Goal: Transaction & Acquisition: Purchase product/service

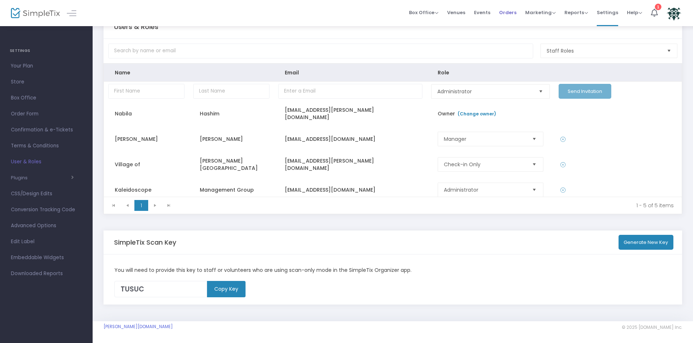
click at [509, 13] on span "Orders" at bounding box center [507, 12] width 17 height 19
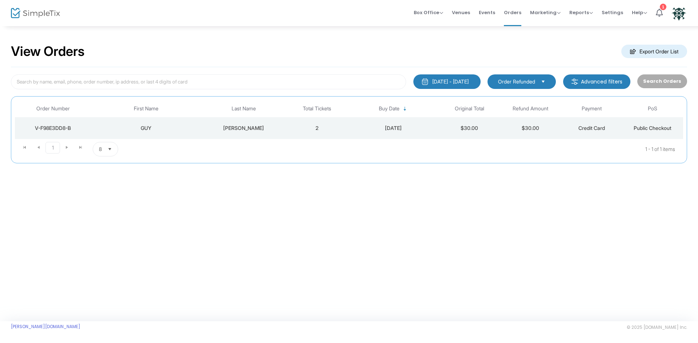
click at [526, 84] on span "Order Refunded" at bounding box center [516, 81] width 37 height 7
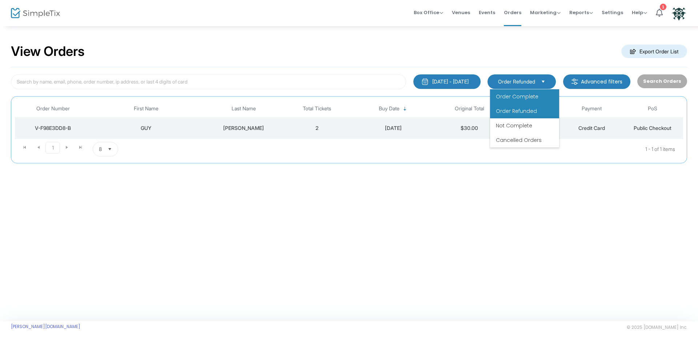
click at [513, 93] on span "Order Complete" at bounding box center [517, 96] width 43 height 7
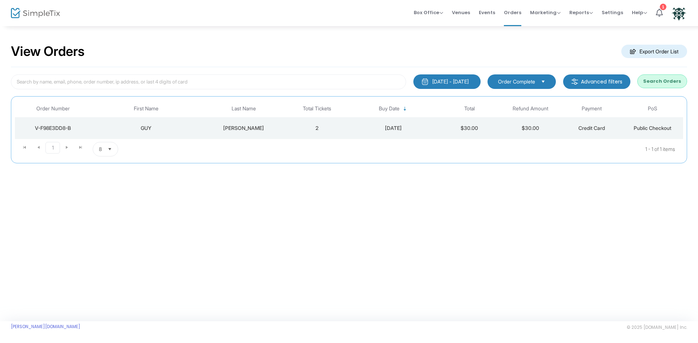
click at [665, 81] on button "Search Orders" at bounding box center [662, 81] width 50 height 14
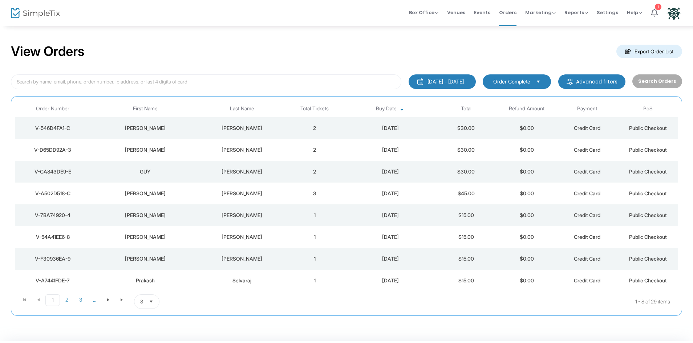
click at [302, 133] on td "2" at bounding box center [314, 128] width 61 height 22
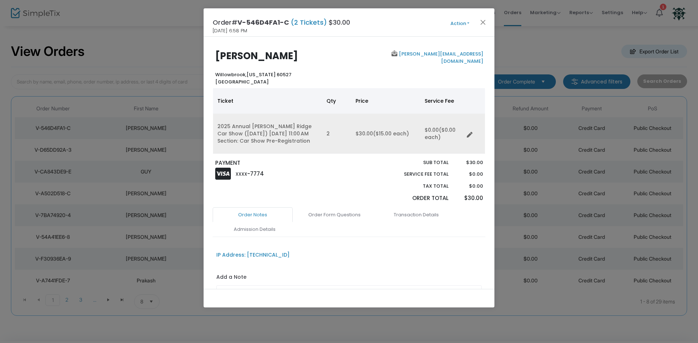
scroll to position [69, 0]
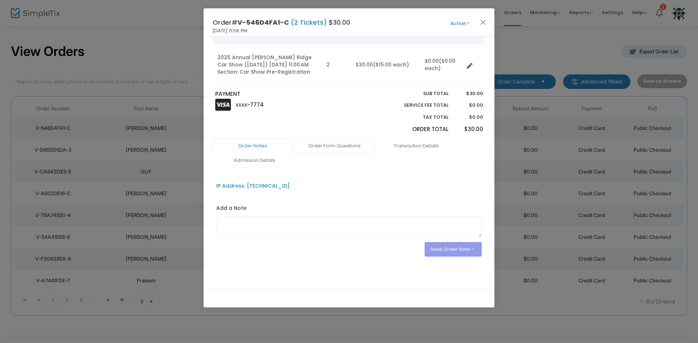
click at [325, 143] on link "Order Form Questions" at bounding box center [334, 145] width 80 height 15
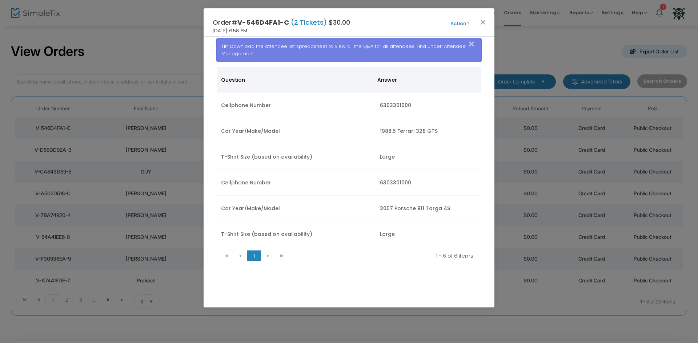
scroll to position [215, 0]
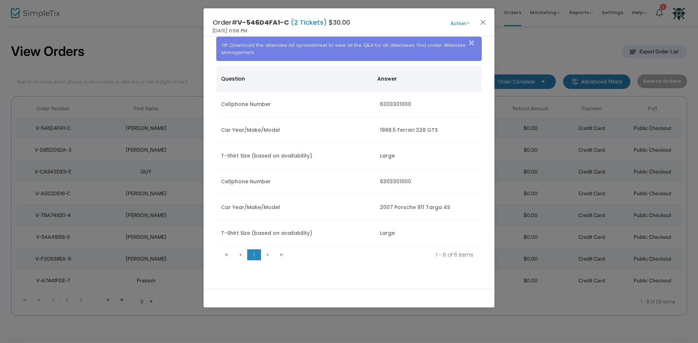
click at [267, 255] on kendo-pager-next-buttons at bounding box center [275, 255] width 28 height 11
click at [332, 267] on div "Order Notes Order Form Questions Transaction Details Admission Details IP Addre…" at bounding box center [349, 136] width 272 height 287
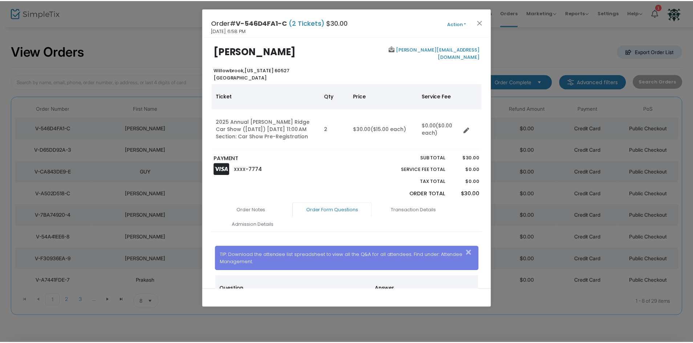
scroll to position [0, 0]
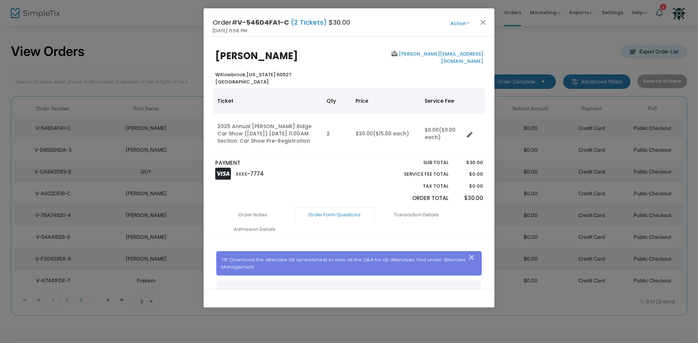
click at [373, 67] on div "[PERSON_NAME][EMAIL_ADDRESS][DOMAIN_NAME]" at bounding box center [417, 68] width 137 height 35
click at [484, 23] on button "Close" at bounding box center [482, 21] width 9 height 9
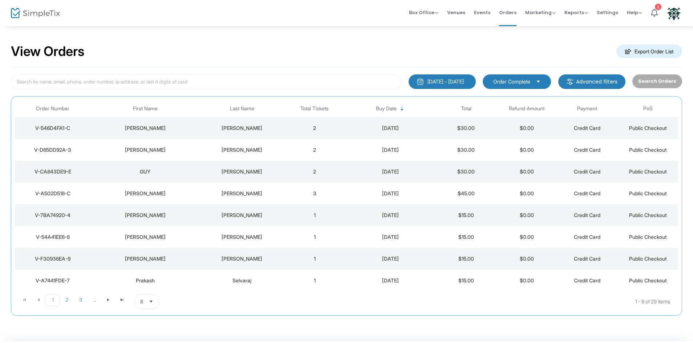
click at [349, 129] on div "[DATE]" at bounding box center [390, 128] width 87 height 7
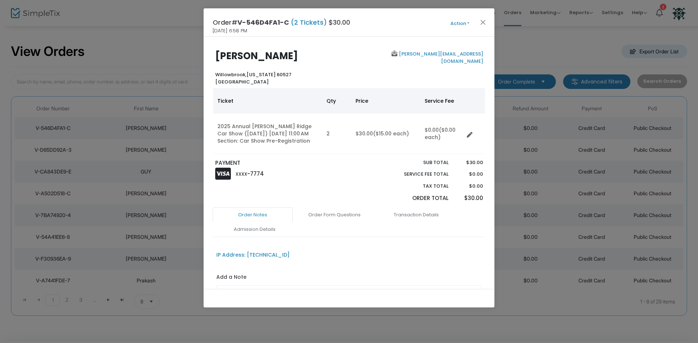
click at [461, 21] on button "Action" at bounding box center [460, 24] width 44 height 8
click at [458, 21] on button "Action" at bounding box center [460, 24] width 44 height 8
click at [456, 22] on button "Action" at bounding box center [460, 24] width 44 height 8
click at [370, 69] on div "[PERSON_NAME][EMAIL_ADDRESS][DOMAIN_NAME]" at bounding box center [417, 68] width 137 height 35
click at [466, 22] on button "Action" at bounding box center [460, 24] width 44 height 8
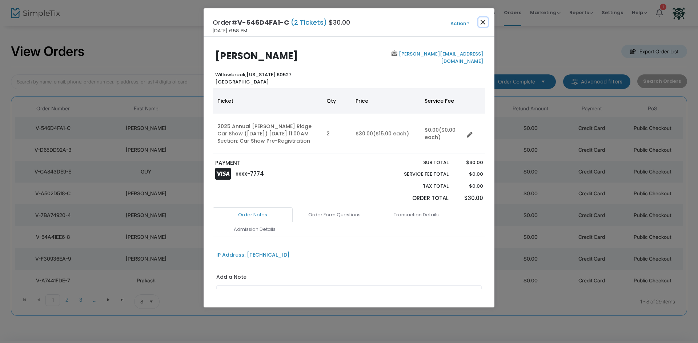
click at [485, 22] on button "Close" at bounding box center [482, 21] width 9 height 9
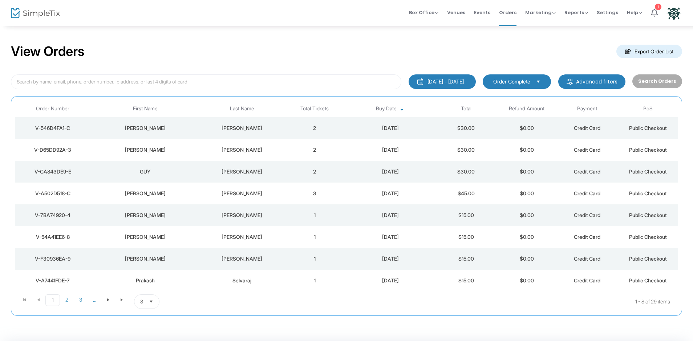
click at [324, 127] on td "2" at bounding box center [314, 128] width 61 height 22
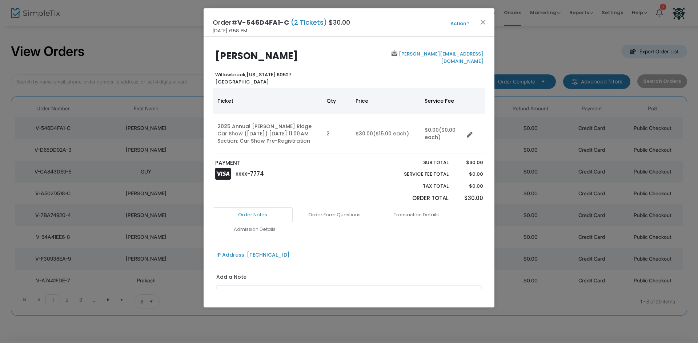
click at [454, 24] on button "Action" at bounding box center [460, 24] width 44 height 8
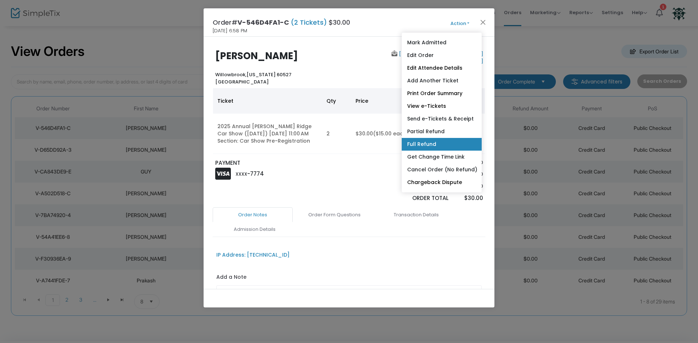
click at [433, 140] on link "Full Refund" at bounding box center [441, 144] width 80 height 13
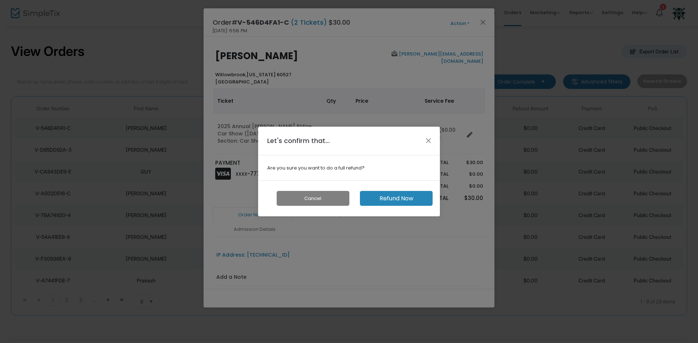
click at [384, 198] on button "Refund Now" at bounding box center [396, 198] width 73 height 15
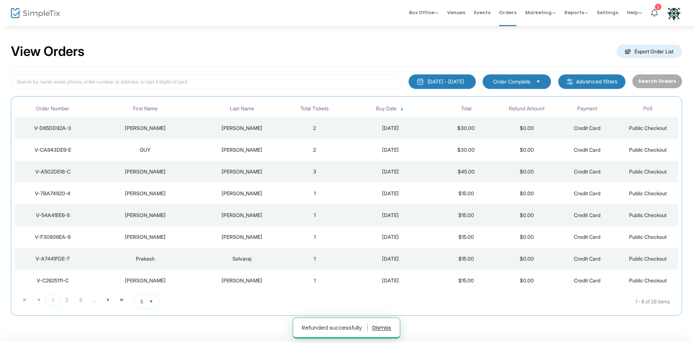
click at [512, 81] on span "Order Complete" at bounding box center [511, 81] width 37 height 7
drag, startPoint x: 520, startPoint y: 111, endPoint x: 549, endPoint y: 108, distance: 29.5
click at [520, 111] on span "Order Refunded" at bounding box center [512, 111] width 41 height 7
click at [666, 84] on button "Search Orders" at bounding box center [658, 81] width 50 height 14
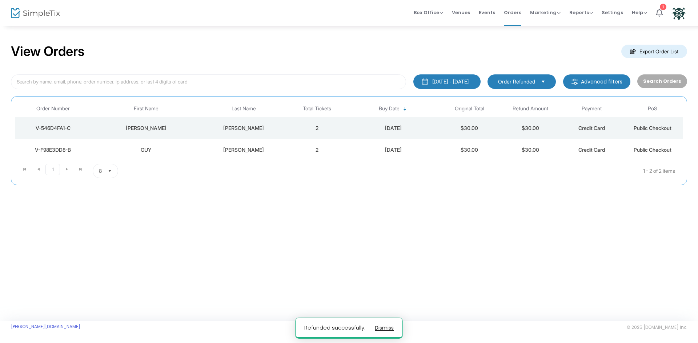
click at [334, 132] on td "2" at bounding box center [316, 128] width 61 height 22
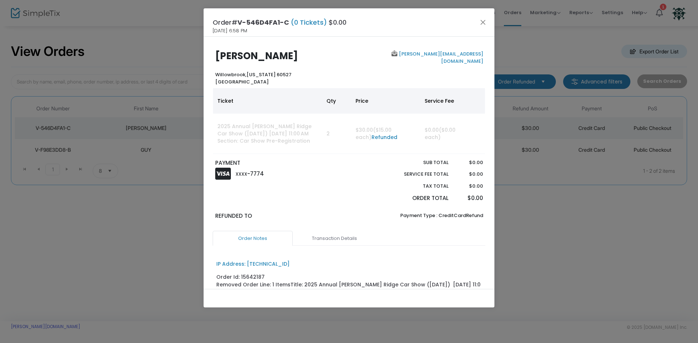
drag, startPoint x: 161, startPoint y: 256, endPoint x: 206, endPoint y: 239, distance: 47.9
click at [161, 256] on ngb-modal-window "Order# V-546D4FA1-C (0 Tickets) $0.00 [DATE] 6:58 PM [PERSON_NAME] [GEOGRAPHIC_…" at bounding box center [349, 171] width 698 height 343
click at [482, 20] on button "Close" at bounding box center [482, 21] width 9 height 9
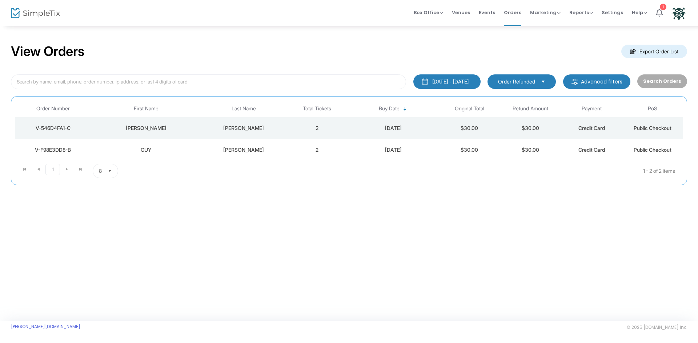
click at [535, 84] on span "Order Refunded" at bounding box center [516, 81] width 37 height 7
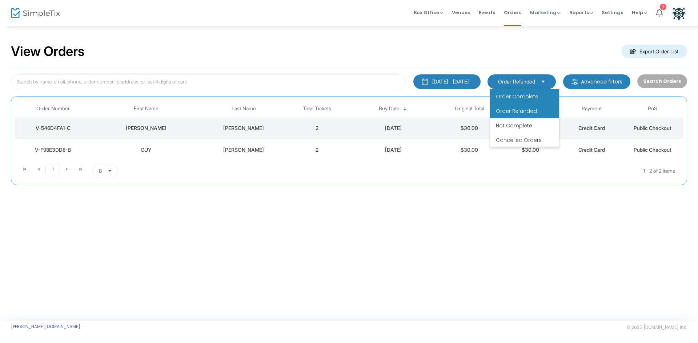
click at [521, 98] on span "Order Complete" at bounding box center [517, 96] width 43 height 7
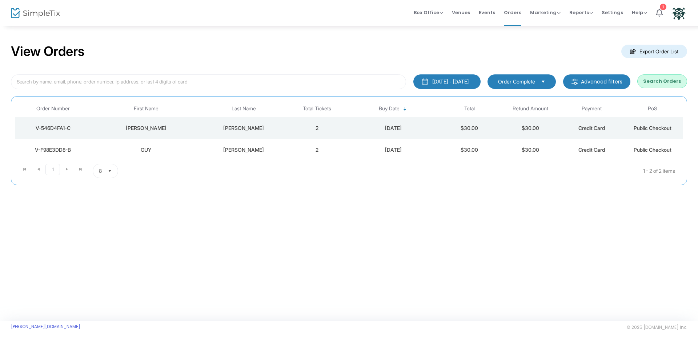
drag, startPoint x: 663, startPoint y: 82, endPoint x: 614, endPoint y: 101, distance: 52.4
click at [662, 82] on button "Search Orders" at bounding box center [662, 81] width 50 height 14
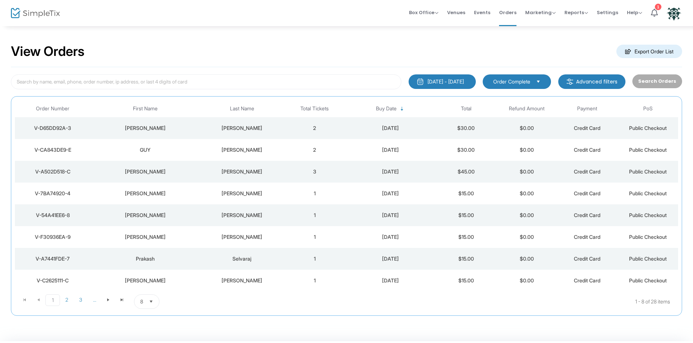
click at [529, 80] on span "Order Complete" at bounding box center [511, 81] width 37 height 7
click at [521, 50] on div "View Orders Export Order List" at bounding box center [346, 51] width 671 height 31
click at [364, 150] on div "[DATE]" at bounding box center [390, 149] width 87 height 7
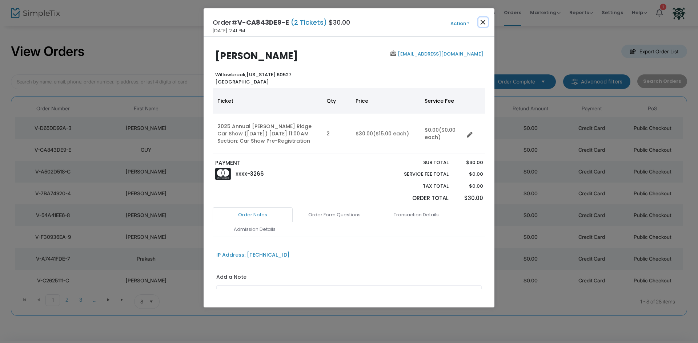
click at [482, 20] on button "Close" at bounding box center [482, 21] width 9 height 9
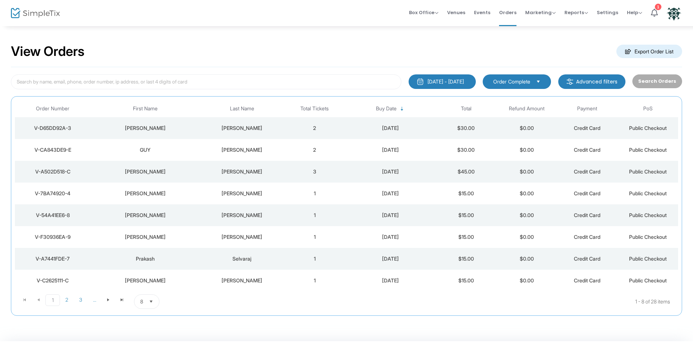
click at [356, 134] on td "[DATE]" at bounding box center [390, 128] width 91 height 22
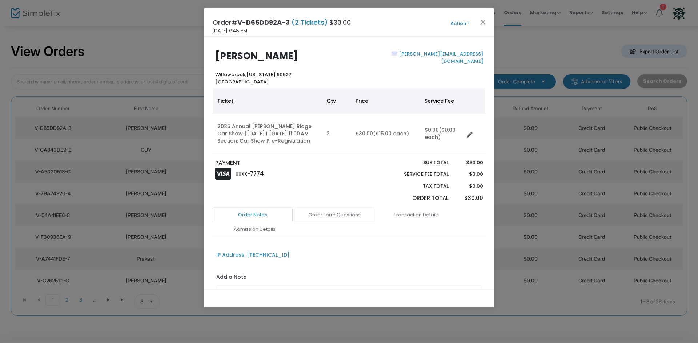
click at [325, 220] on link "Order Form Questions" at bounding box center [334, 214] width 80 height 15
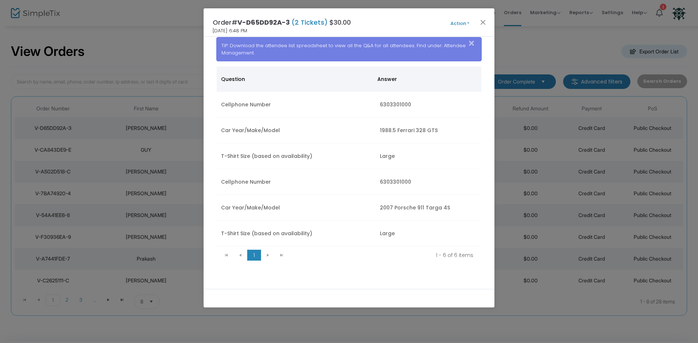
scroll to position [215, 0]
click at [266, 256] on kendo-pager-next-buttons at bounding box center [275, 255] width 28 height 11
click at [479, 25] on button "Close" at bounding box center [482, 21] width 9 height 9
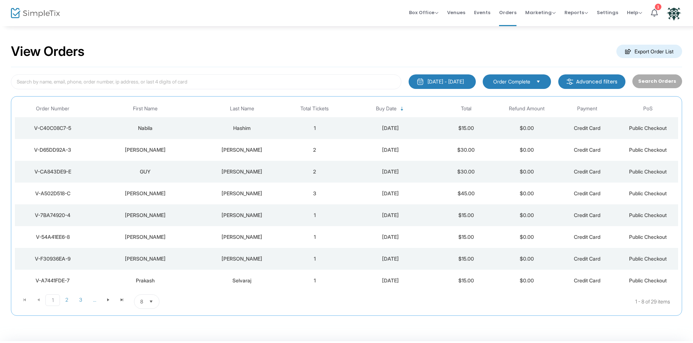
click at [272, 131] on div "Hashim" at bounding box center [242, 128] width 81 height 7
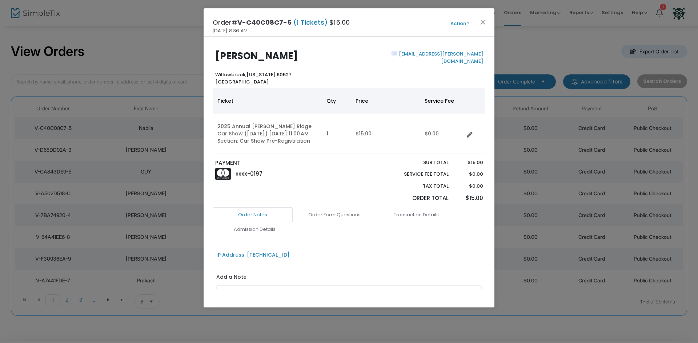
click at [460, 24] on button "Action" at bounding box center [460, 24] width 44 height 8
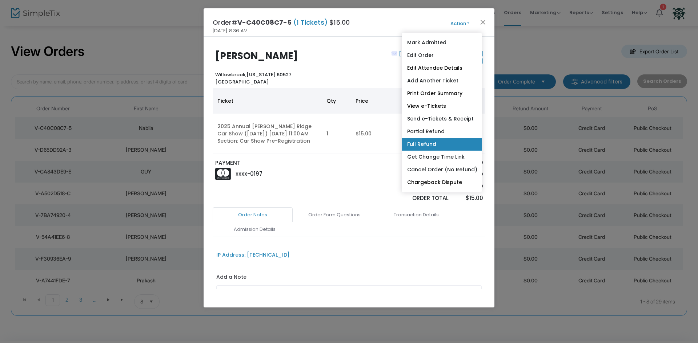
click at [415, 145] on link "Full Refund" at bounding box center [441, 144] width 80 height 13
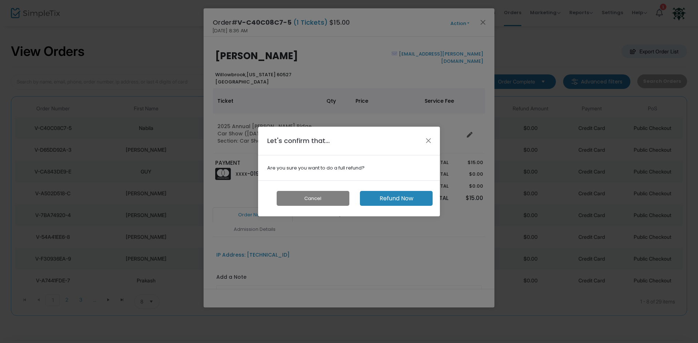
click at [407, 203] on button "Refund Now" at bounding box center [396, 198] width 73 height 15
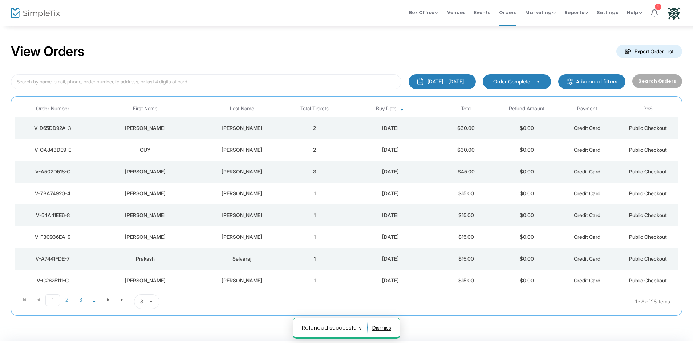
click at [364, 44] on div "View Orders Export Order List" at bounding box center [346, 51] width 671 height 31
